Goal: Information Seeking & Learning: Learn about a topic

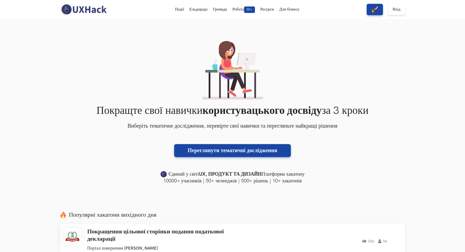
click at [356, 83] on div "Покращте свої навички користувацького досвіду за 3 кроки Виберіть тематичне дос…" at bounding box center [232, 112] width 345 height 143
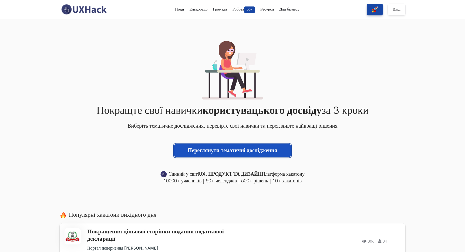
click at [251, 147] on font "Переглянути тематичні дослідження" at bounding box center [233, 150] width 90 height 6
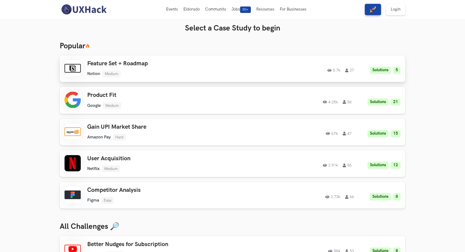
click at [99, 63] on h3 "Feature Set + Roadmap" at bounding box center [163, 63] width 153 height 7
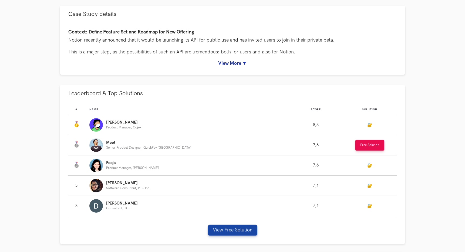
scroll to position [333, 0]
